Goal: Check status: Check status

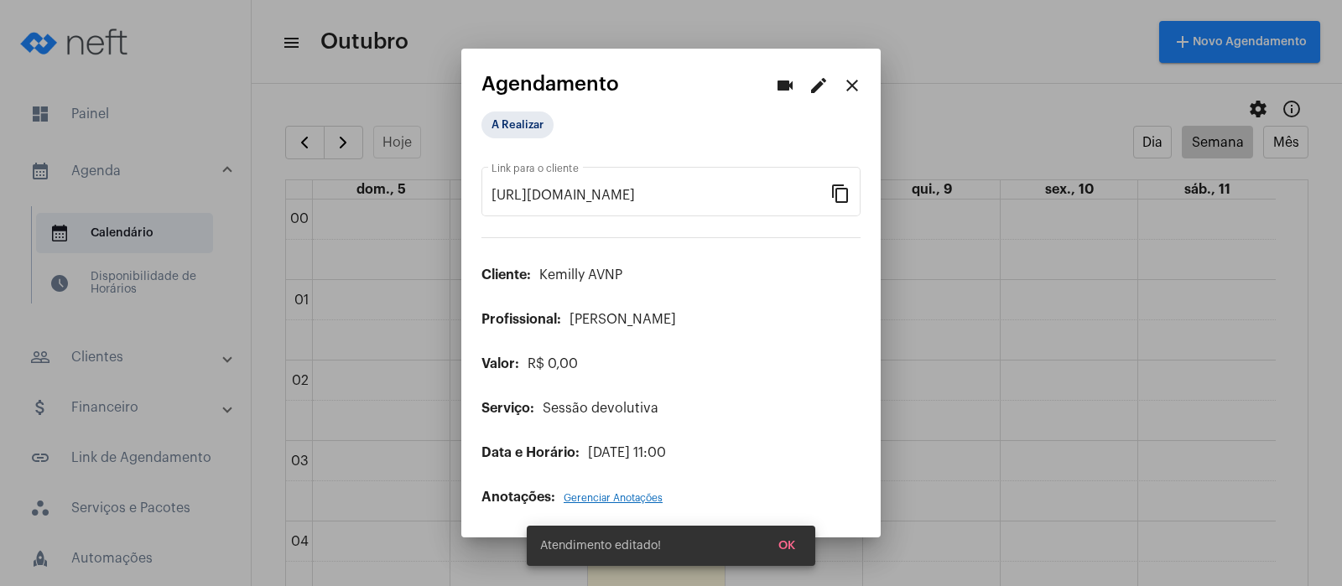
scroll to position [674, 0]
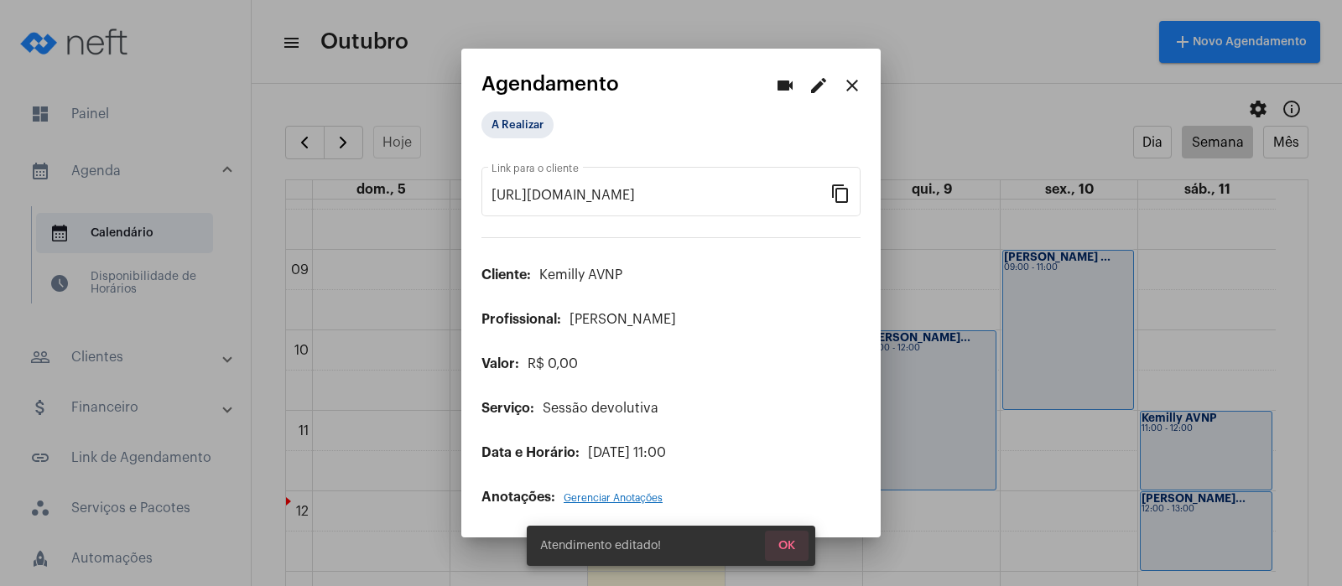
click at [788, 538] on button "OK" at bounding box center [787, 546] width 44 height 30
click at [854, 82] on mat-icon "close" at bounding box center [852, 85] width 20 height 20
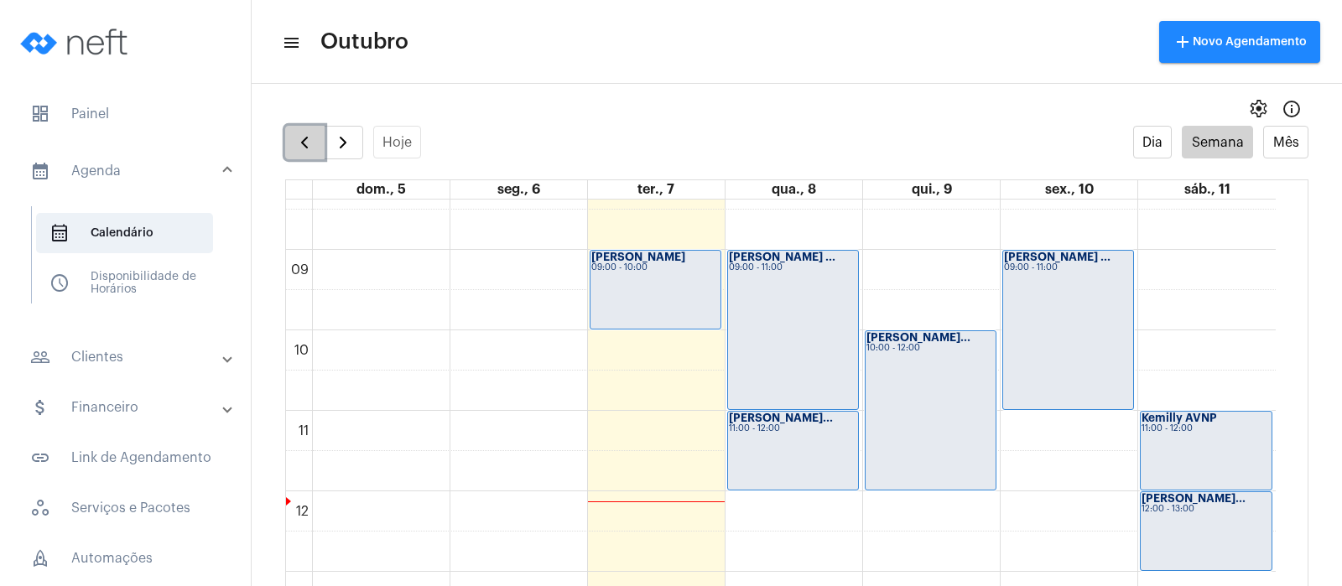
click at [299, 146] on span "button" at bounding box center [304, 142] width 20 height 20
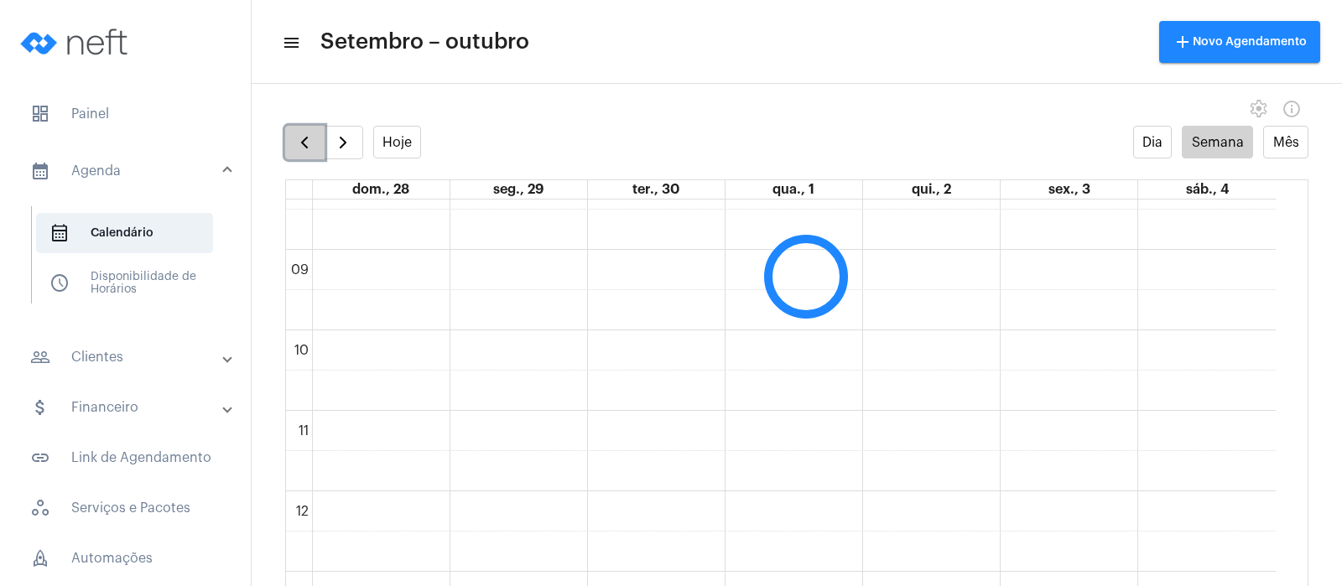
scroll to position [484, 0]
click at [299, 146] on span "button" at bounding box center [304, 142] width 20 height 20
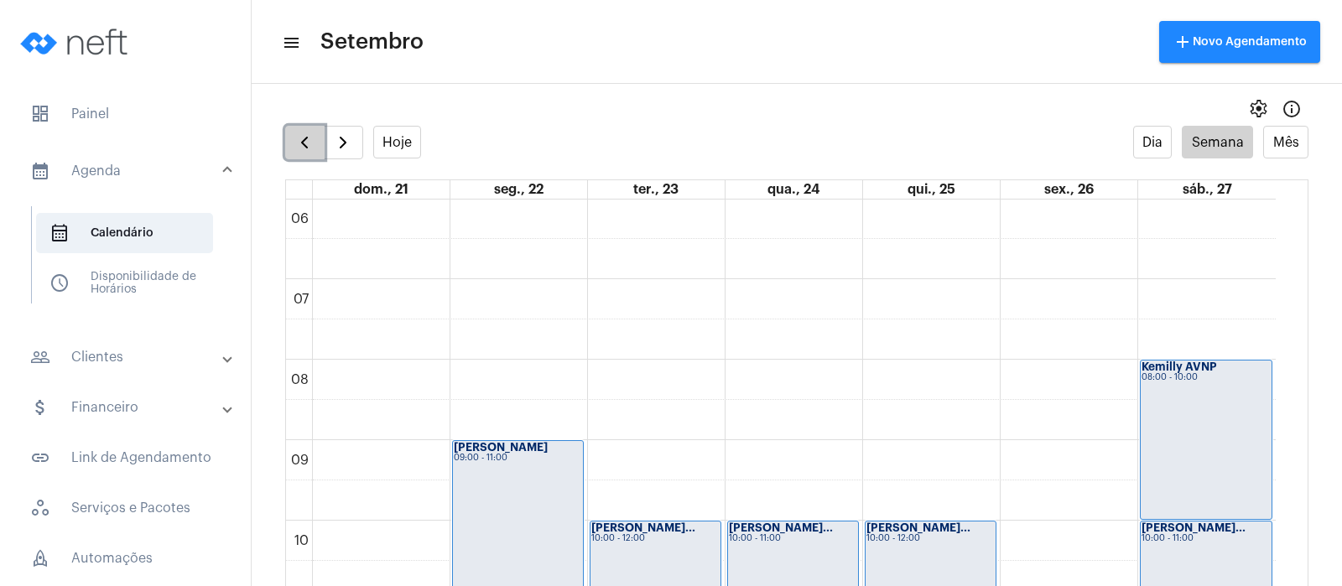
click at [311, 133] on span "button" at bounding box center [304, 142] width 20 height 20
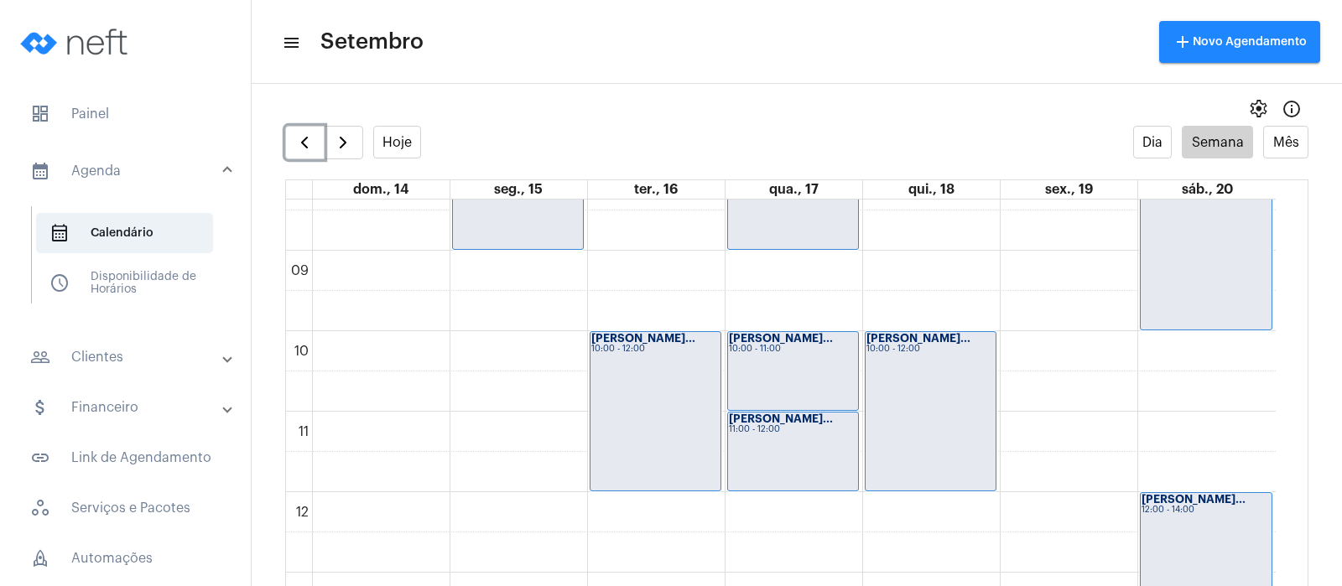
scroll to position [693, 0]
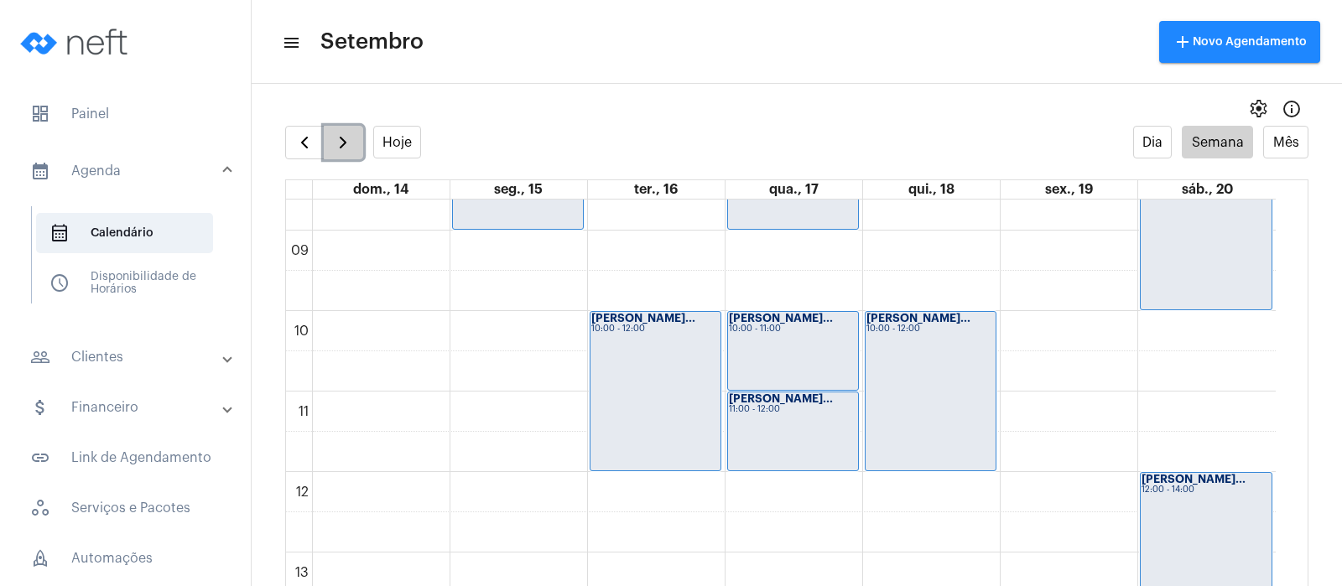
click at [337, 132] on span "button" at bounding box center [343, 142] width 20 height 20
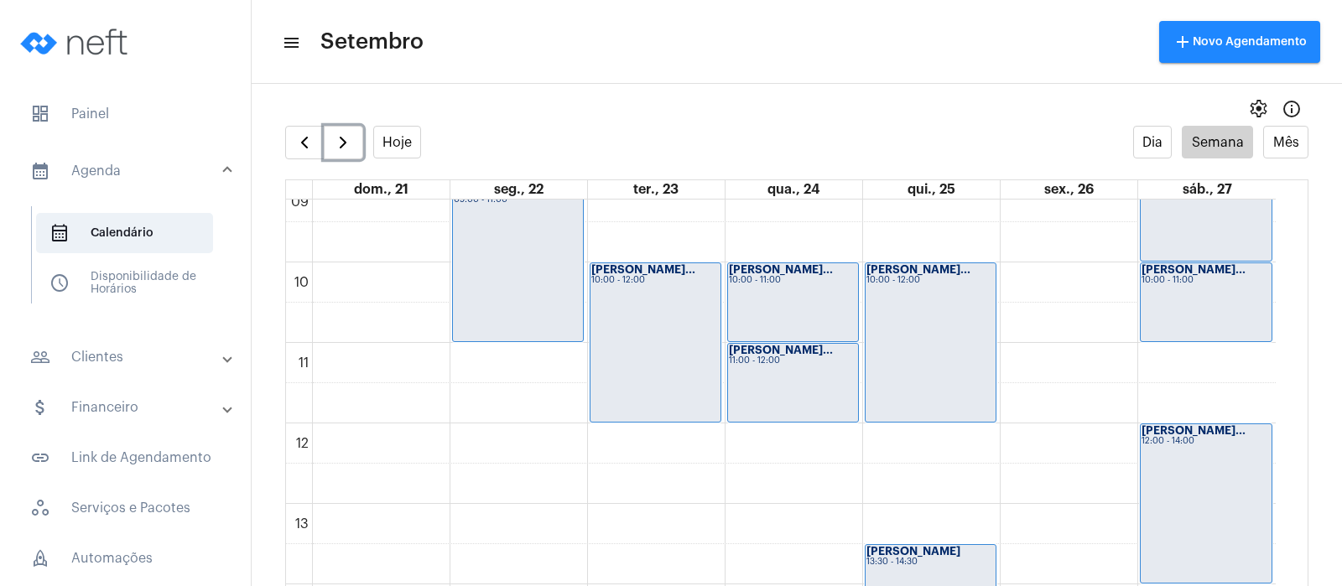
scroll to position [798, 0]
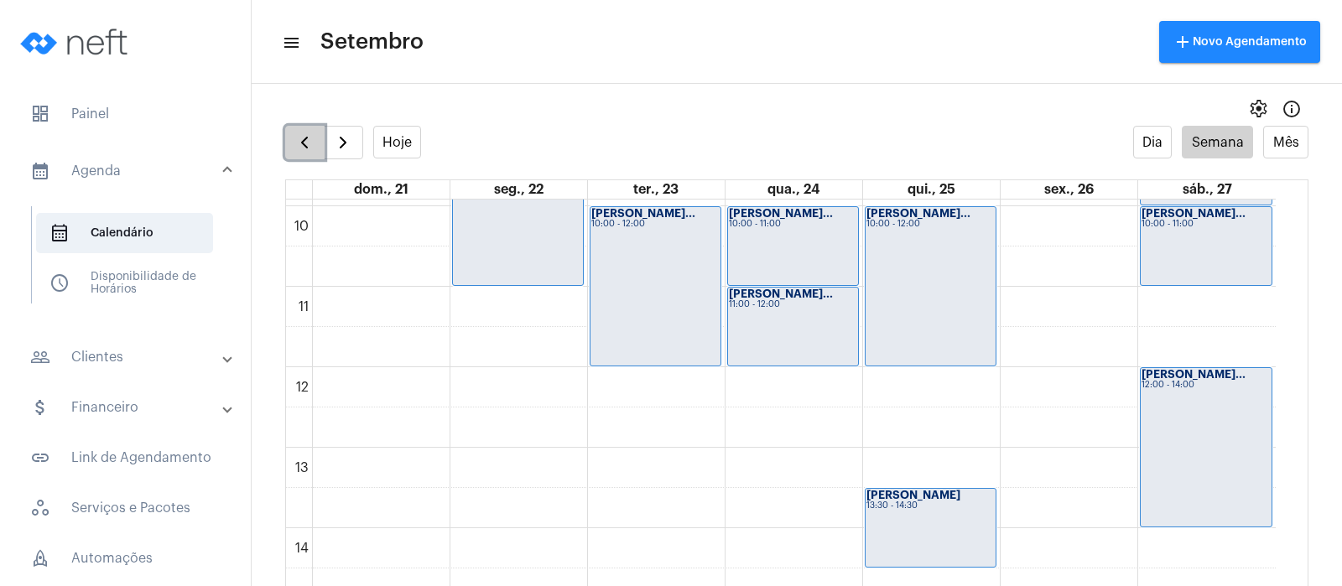
click at [309, 136] on span "button" at bounding box center [304, 142] width 20 height 20
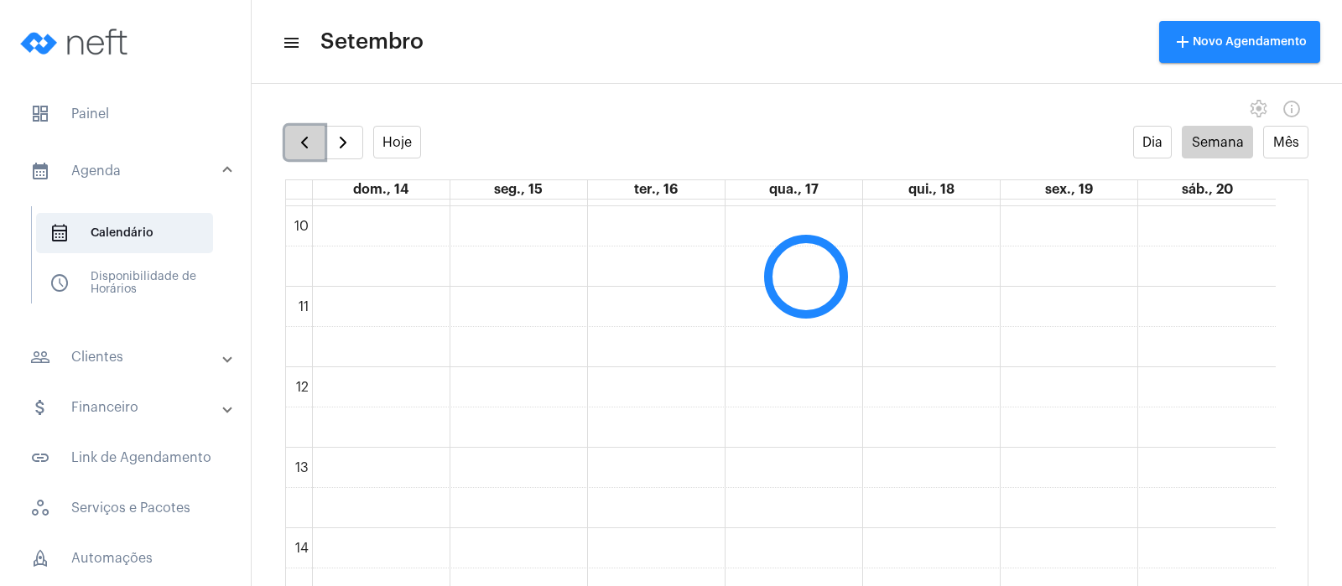
scroll to position [484, 0]
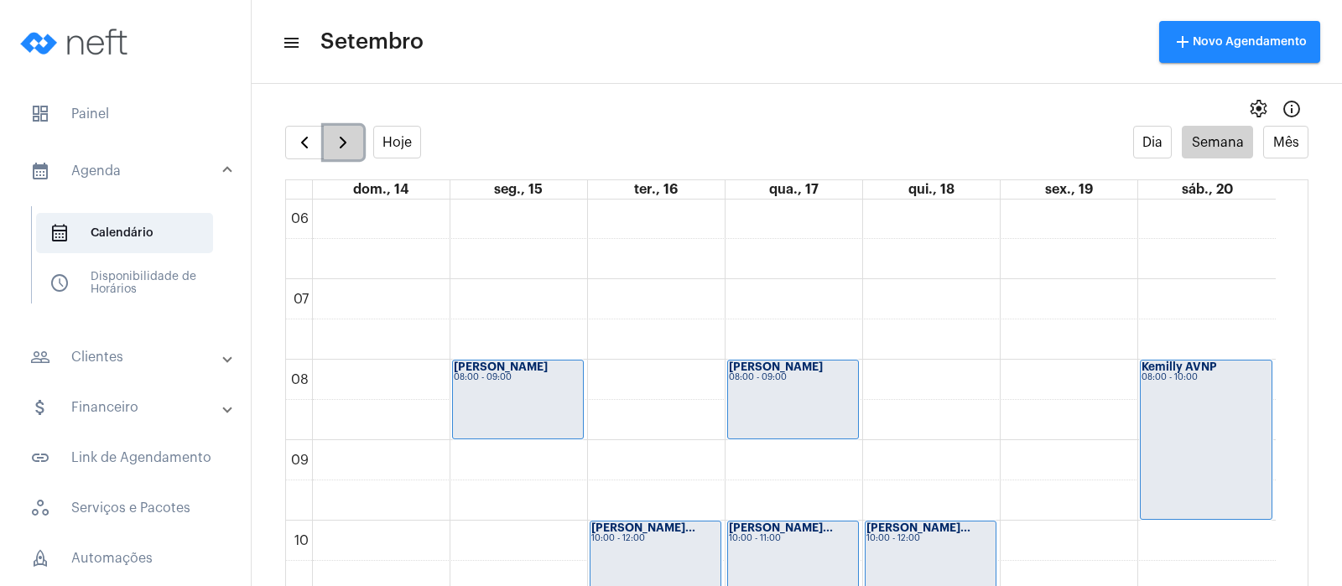
click at [352, 141] on span "button" at bounding box center [343, 142] width 20 height 20
